Goal: Contribute content: Contribute content

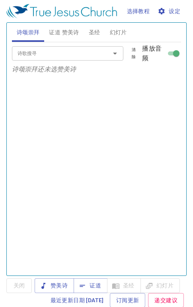
click at [72, 33] on span "证道 赞美诗" at bounding box center [64, 33] width 30 height 10
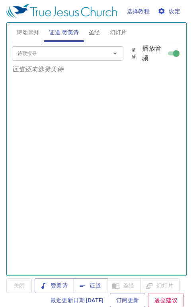
click at [94, 286] on span "证道" at bounding box center [90, 286] width 21 height 10
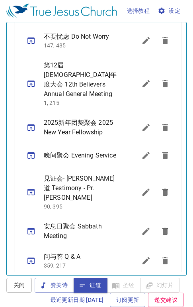
scroll to position [459, 0]
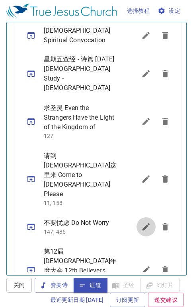
click at [143, 223] on icon "sermon lineup list" at bounding box center [146, 226] width 7 height 7
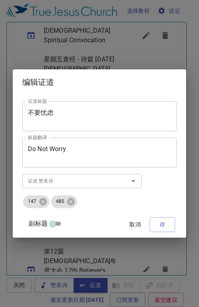
click at [57, 225] on input "副标题" at bounding box center [52, 226] width 29 height 10
checkbox input "true"
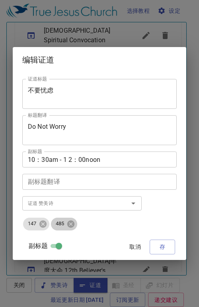
click at [74, 223] on icon at bounding box center [70, 223] width 7 height 7
click at [49, 225] on div "147" at bounding box center [36, 224] width 26 height 13
click at [56, 89] on textarea "不要忧虑" at bounding box center [100, 94] width 144 height 15
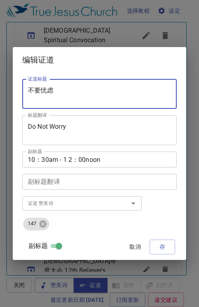
click at [100, 93] on textarea "不要忧虑" at bounding box center [100, 94] width 144 height 15
type textarea "不"
paste textarea "不料, 是個夢"
type textarea "不料, 是個夢"
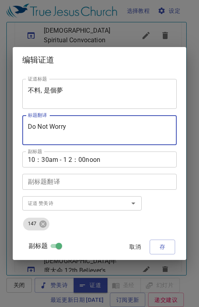
click at [67, 128] on textarea "Do Not Worry" at bounding box center [100, 130] width 144 height 15
type textarea "D"
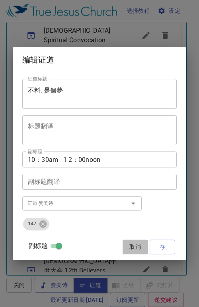
click at [134, 248] on span "取消" at bounding box center [135, 247] width 19 height 10
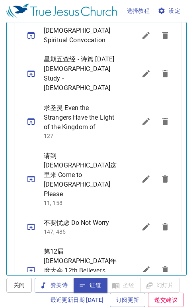
click at [143, 223] on icon "sermon lineup list" at bounding box center [146, 226] width 7 height 7
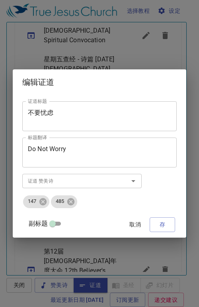
click at [56, 225] on input "副标题" at bounding box center [52, 226] width 29 height 10
checkbox input "true"
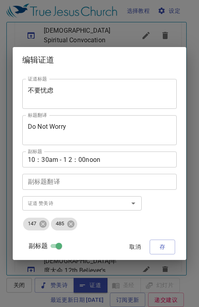
click at [58, 91] on textarea "不要忧虑" at bounding box center [100, 94] width 144 height 15
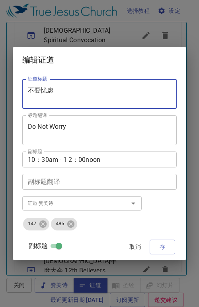
click at [131, 93] on textarea "不要忧虑" at bounding box center [100, 94] width 144 height 15
type textarea "不"
paste textarea "不料, 是個夢"
type textarea "不"
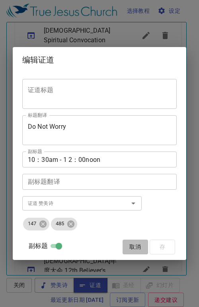
click at [136, 246] on span "取消" at bounding box center [135, 247] width 19 height 10
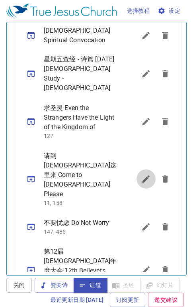
click at [143, 175] on icon "sermon lineup list" at bounding box center [146, 178] width 7 height 7
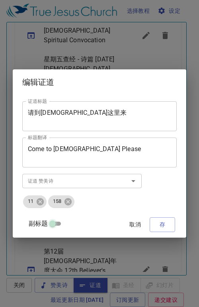
click at [54, 223] on input "副标题" at bounding box center [52, 226] width 29 height 10
checkbox input "true"
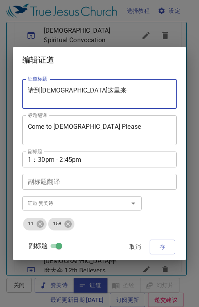
click at [78, 92] on textarea "请到[DEMOGRAPHIC_DATA]这里来" at bounding box center [100, 94] width 144 height 15
click at [136, 91] on textarea "请到[DEMOGRAPHIC_DATA]这里来" at bounding box center [100, 94] width 144 height 15
type textarea "请"
paste textarea "不料, 是個夢"
type textarea "不料, 是個夢"
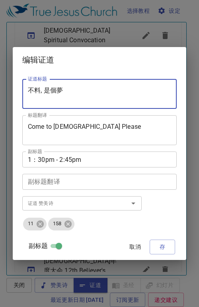
click at [94, 126] on textarea "Come to [DEMOGRAPHIC_DATA] Please" at bounding box center [100, 130] width 144 height 15
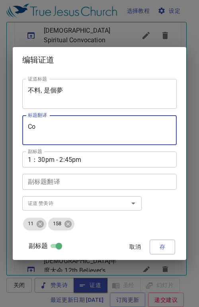
type textarea "C"
paste textarea "Behold, It Was a Dream"
type textarea "Behold, It Was a Dream"
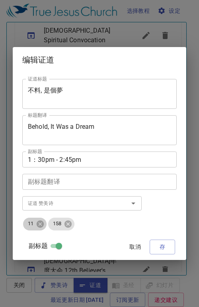
click at [39, 227] on icon at bounding box center [40, 223] width 7 height 7
click at [41, 227] on icon at bounding box center [43, 224] width 9 height 9
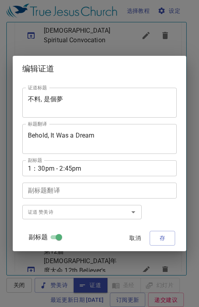
click at [41, 211] on input "证道 赞美诗" at bounding box center [70, 211] width 91 height 9
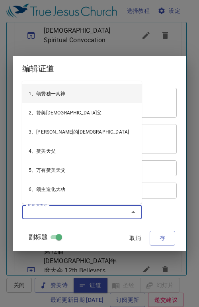
click at [80, 211] on input "证道 赞美诗" at bounding box center [70, 211] width 91 height 9
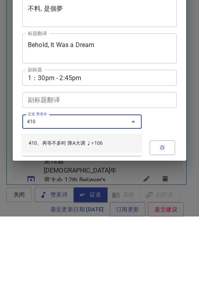
type input "410、再等不多时 降A大调 ♩=106"
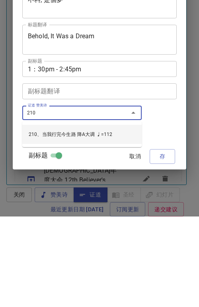
type input "210、当我行完今生路 降A大调 ♩=112"
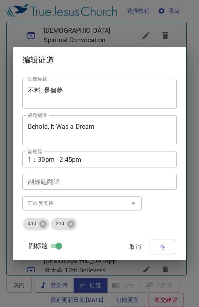
drag, startPoint x: 156, startPoint y: 247, endPoint x: 156, endPoint y: 157, distance: 90.5
click at [156, 157] on div "证道标题 不料, 是個夢 证道标题 标题翻译 Behold, It Was a Dream 标题翻译 副标题 1：30pm - 2:45pm 副标题 副标题翻…" at bounding box center [99, 166] width 155 height 181
click at [165, 247] on span "存" at bounding box center [162, 247] width 13 height 10
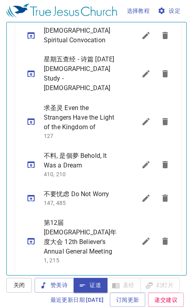
click at [30, 160] on icon "sermon lineup list" at bounding box center [31, 165] width 10 height 10
select select "1"
click at [31, 160] on icon "sermon lineup list" at bounding box center [31, 165] width 10 height 10
click at [143, 195] on icon "sermon lineup list" at bounding box center [146, 198] width 7 height 7
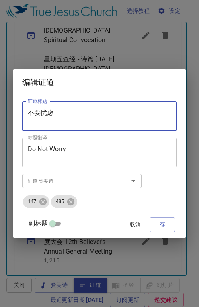
click at [56, 112] on textarea "不要忧虑" at bounding box center [100, 116] width 144 height 15
click at [96, 115] on textarea "不要忧虑" at bounding box center [100, 116] width 144 height 15
type textarea "不"
paste textarea "建造[DEMOGRAPHIC_DATA]"
type textarea "建造[DEMOGRAPHIC_DATA]"
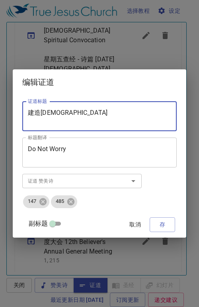
click at [68, 148] on textarea "Do Not Worry" at bounding box center [100, 152] width 144 height 15
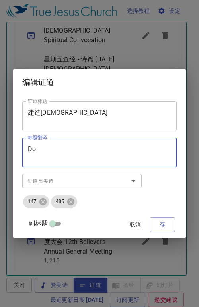
type textarea "D"
drag, startPoint x: 42, startPoint y: 148, endPoint x: 41, endPoint y: 144, distance: 4.1
drag, startPoint x: 41, startPoint y: 144, endPoint x: 33, endPoint y: 153, distance: 11.8
paste textarea "Building the Spiritual House"
type textarea "Building the Spiritual House"
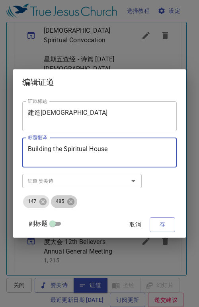
click at [75, 202] on icon at bounding box center [70, 201] width 7 height 7
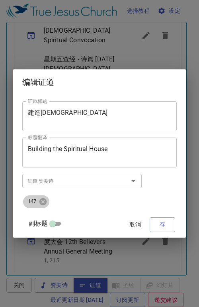
click at [45, 201] on icon at bounding box center [42, 201] width 7 height 7
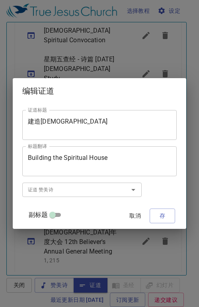
click at [55, 213] on input "副标题" at bounding box center [52, 217] width 29 height 10
checkbox input "true"
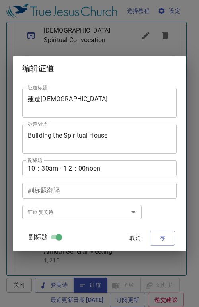
click at [43, 212] on input "证道 赞美诗" at bounding box center [70, 211] width 91 height 9
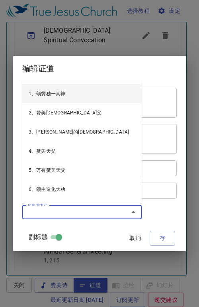
click at [49, 213] on input "证道 赞美诗" at bounding box center [70, 211] width 91 height 9
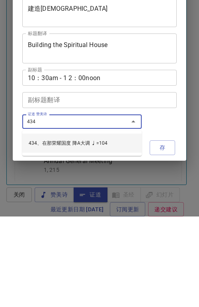
type input "434、在那荣耀国度 降A大调 ♩=104"
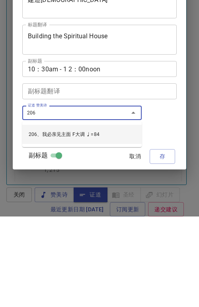
type input "206、我必亲见主面 F大调 ♩=84"
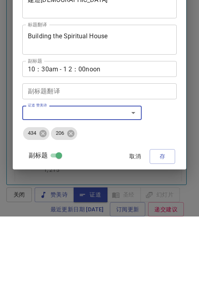
drag, startPoint x: 160, startPoint y: 243, endPoint x: 160, endPoint y: 153, distance: 90.5
click at [160, 153] on div "证道标题 建造靈宮 证道标题 标题翻译 Building the Spiritual House 标题翻译 副标题 10：30am - 1 2：00noon …" at bounding box center [99, 166] width 155 height 181
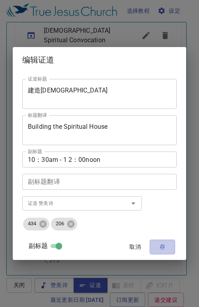
click at [159, 248] on span "存" at bounding box center [162, 247] width 13 height 10
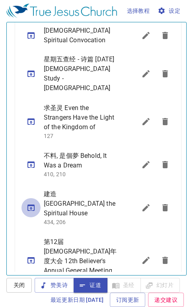
click at [31, 205] on icon "sermon lineup list" at bounding box center [31, 208] width 7 height 6
select select "1"
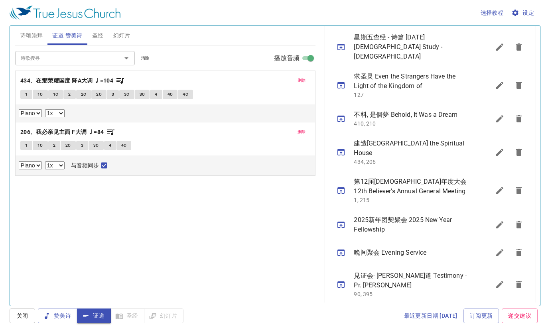
scroll to position [0, 0]
click at [199, 148] on icon "sermon lineup list" at bounding box center [500, 153] width 10 height 10
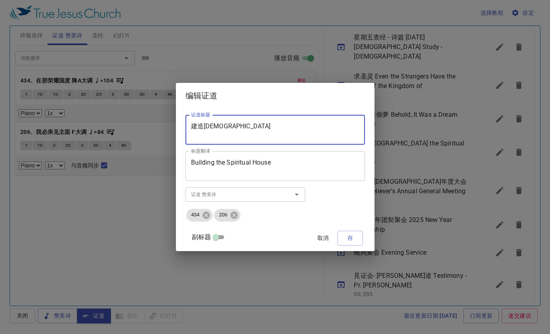
drag, startPoint x: 236, startPoint y: 128, endPoint x: 197, endPoint y: 124, distance: 38.9
click at [197, 124] on div "建造靈宮 证道标题" at bounding box center [274, 130] width 179 height 30
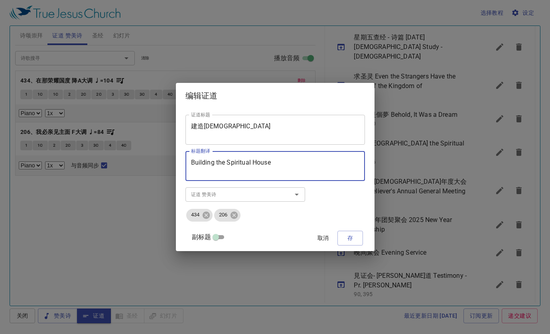
drag, startPoint x: 286, startPoint y: 161, endPoint x: 185, endPoint y: 169, distance: 101.6
click at [190, 168] on div "证道标题 建造靈宮 证道标题 标题翻译 Building the Spiritual House 标题翻译 副标题 10：30am - 1 2：00noon …" at bounding box center [275, 179] width 199 height 142
click at [199, 238] on span "取消" at bounding box center [322, 238] width 19 height 10
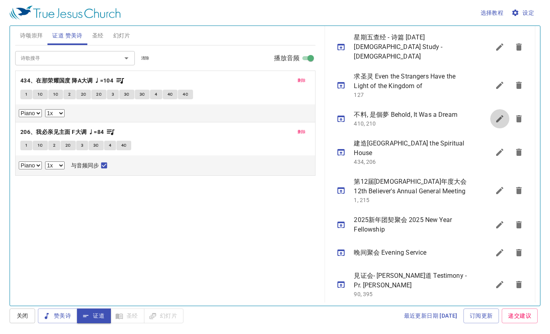
click at [199, 115] on icon "sermon lineup list" at bounding box center [499, 118] width 7 height 7
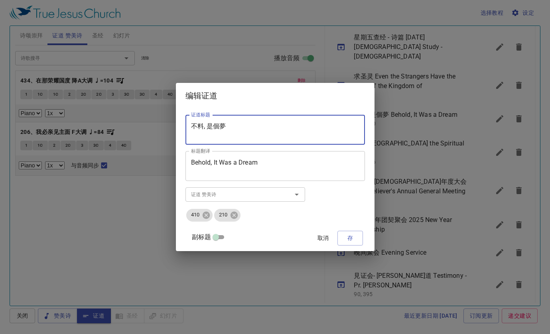
drag, startPoint x: 240, startPoint y: 128, endPoint x: 200, endPoint y: 124, distance: 40.8
click at [199, 124] on textarea "不料, 是個夢" at bounding box center [275, 129] width 168 height 15
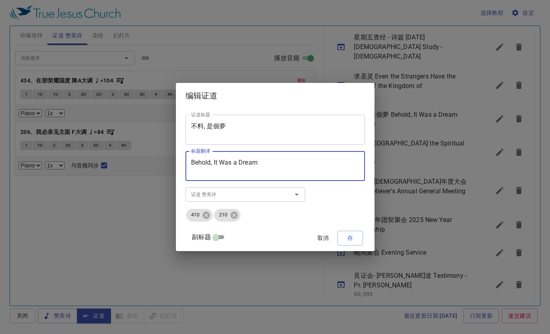
drag, startPoint x: 267, startPoint y: 160, endPoint x: 193, endPoint y: 163, distance: 74.6
click at [193, 163] on div "证道标题 不料, 是個夢 证道标题 标题翻译 Behold, It Was a Dream 标题翻译 副标题 1：30pm - 2:45pm 副标题 副标题翻…" at bounding box center [275, 179] width 199 height 142
